Goal: Find specific page/section: Find specific page/section

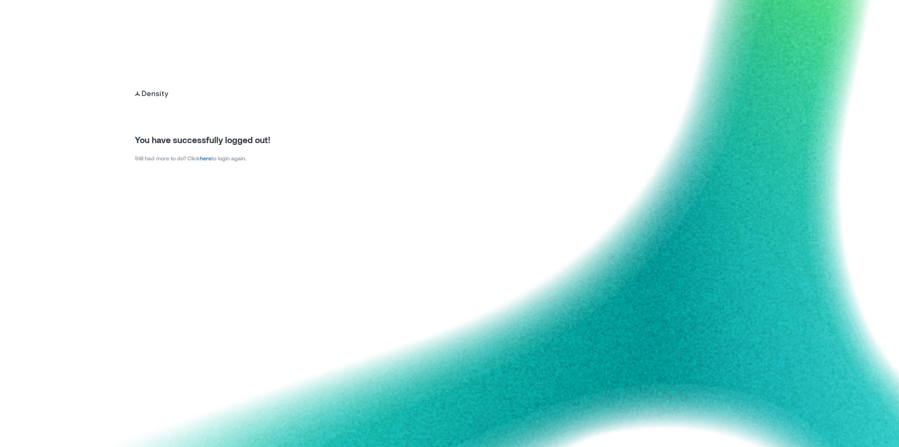
click at [215, 158] on p "Still had more to do? Click here to login again." at bounding box center [203, 158] width 136 height 8
click at [211, 159] on link "here" at bounding box center [206, 158] width 12 height 7
